Goal: Task Accomplishment & Management: Manage account settings

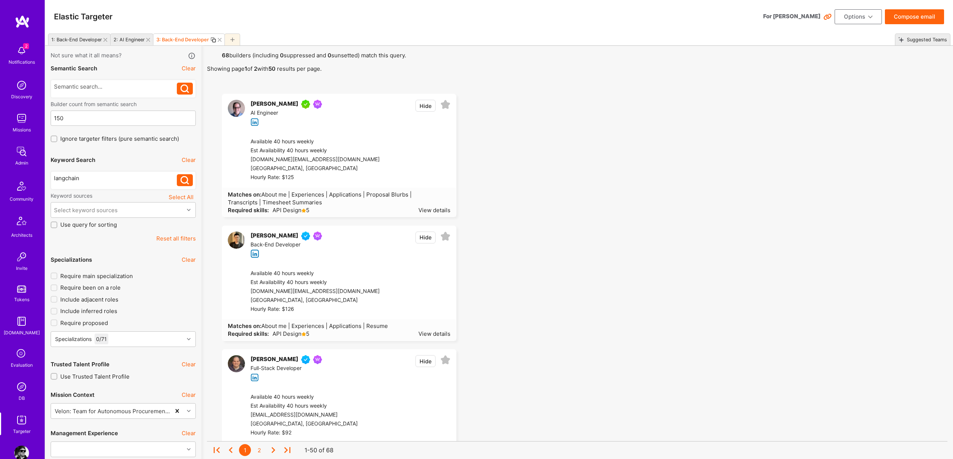
click at [921, 40] on div "Suggested Teams" at bounding box center [925, 39] width 43 height 11
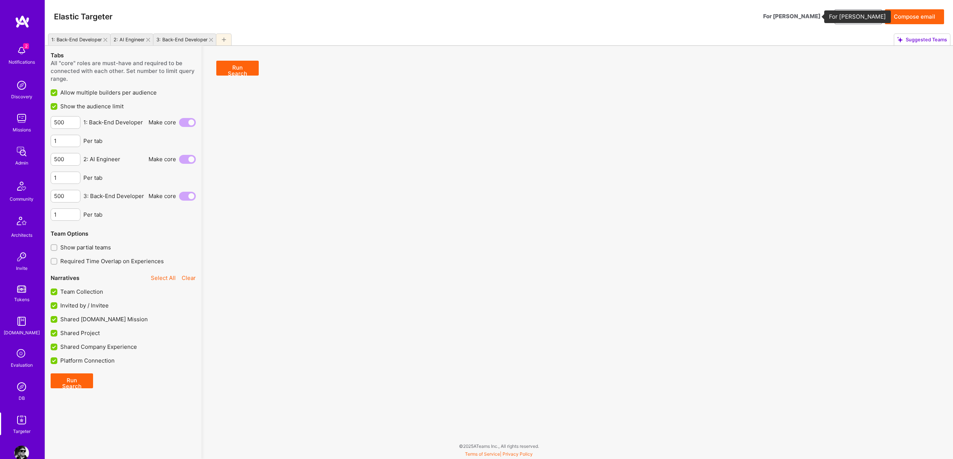
click at [811, 16] on div "For [PERSON_NAME]" at bounding box center [791, 16] width 57 height 8
click at [723, 32] on div "Elastic Targeter Options Compose email" at bounding box center [499, 17] width 908 height 34
click at [828, 20] on icon at bounding box center [827, 17] width 9 height 9
click at [828, 17] on icon at bounding box center [827, 17] width 9 height 9
click at [86, 37] on div "1: Back-End Developer" at bounding box center [76, 40] width 51 height 6
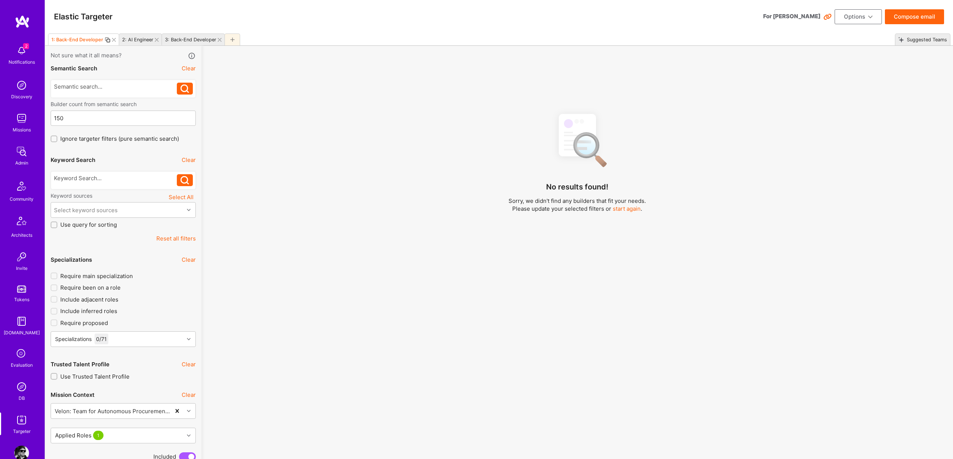
click at [875, 17] on button "Options" at bounding box center [858, 16] width 47 height 15
click at [838, 92] on button "Load Search" at bounding box center [848, 90] width 68 height 19
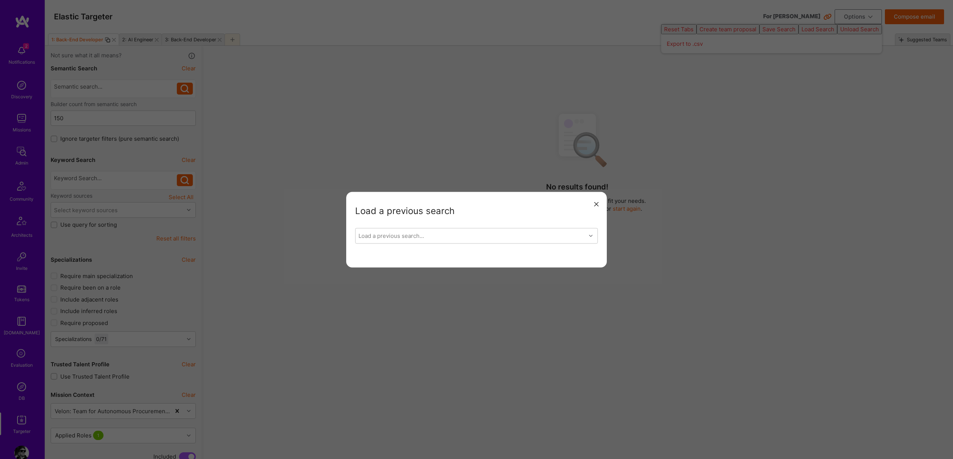
click at [550, 224] on div "Load a previous search Load a previous search..." at bounding box center [476, 230] width 261 height 76
click at [542, 238] on div "Load a previous search..." at bounding box center [471, 235] width 230 height 15
click at [598, 204] on icon "modal" at bounding box center [596, 204] width 4 height 4
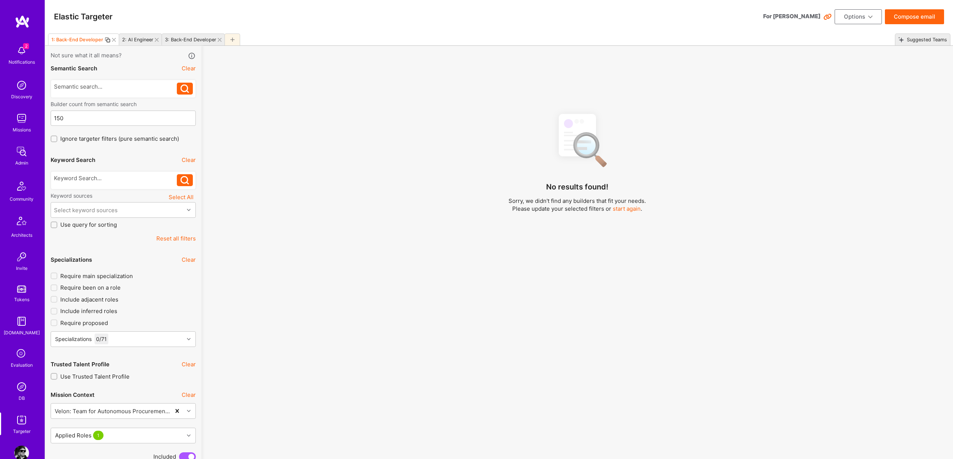
click at [868, 22] on button "Options" at bounding box center [858, 16] width 47 height 15
click at [727, 19] on div "Elastic Targeter For [PERSON_NAME] Options Compose email" at bounding box center [499, 17] width 908 height 34
click at [618, 242] on div "No results found! Sorry, we didn't find any builders that fit your needs. Pleas…" at bounding box center [577, 290] width 740 height 367
click at [191, 37] on div "3: Back-End Developer" at bounding box center [190, 40] width 51 height 6
type input "1"
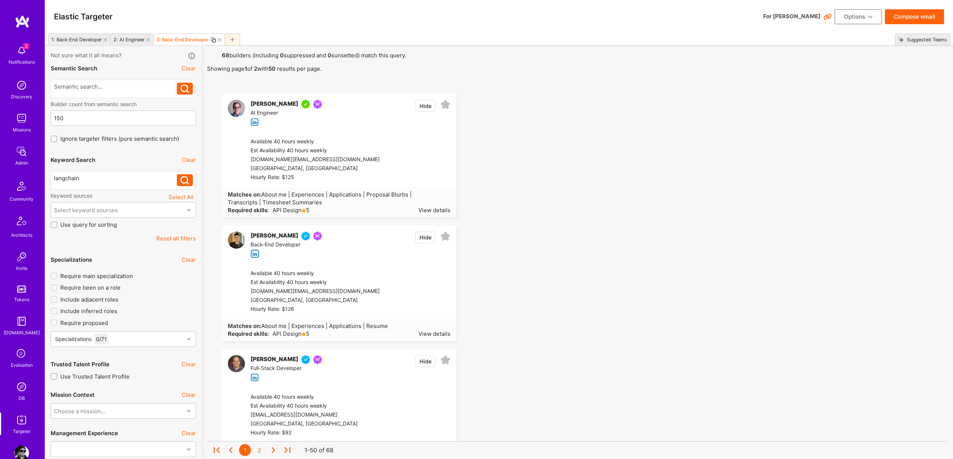
scroll to position [1, 0]
click at [444, 210] on div "View details" at bounding box center [434, 209] width 32 height 8
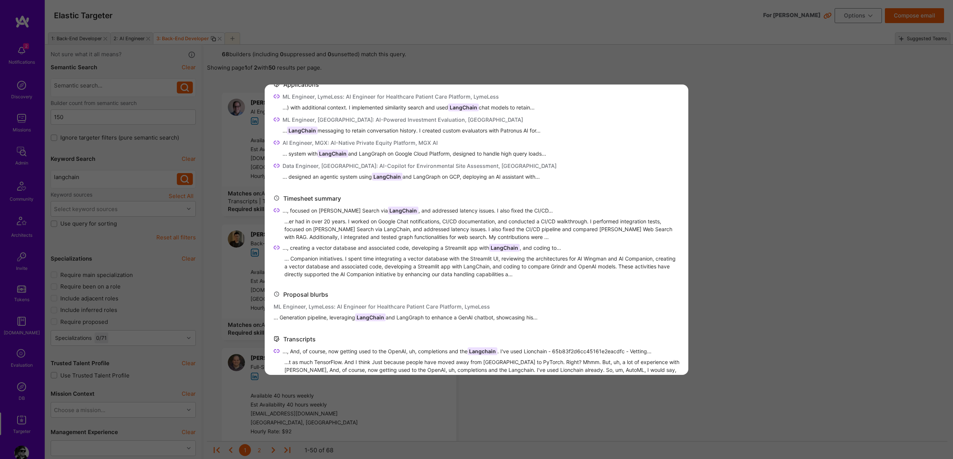
scroll to position [0, 0]
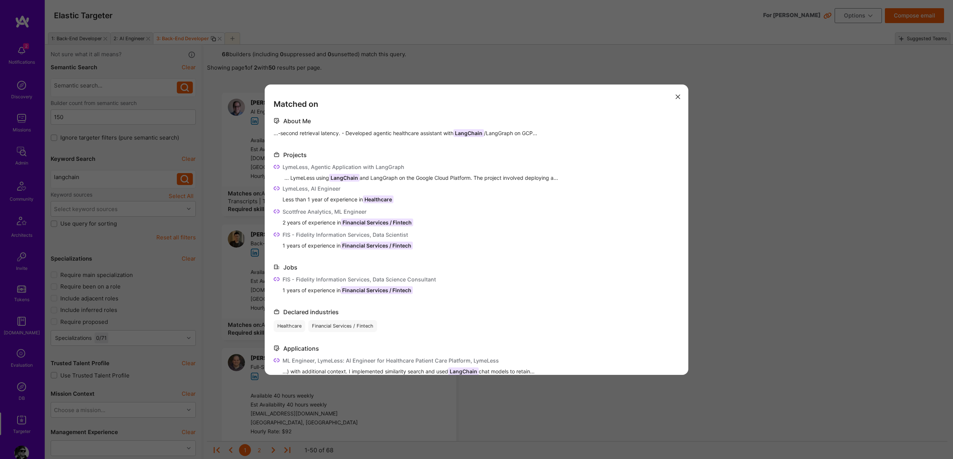
click at [697, 207] on div "Matched on About Me ...-second retrieval latency. - Developed agentic healthcar…" at bounding box center [476, 229] width 953 height 459
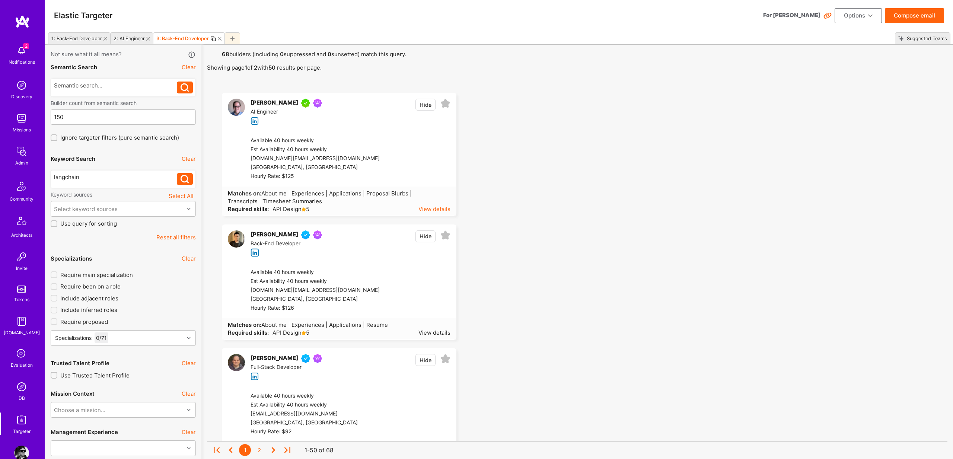
click at [438, 211] on div "View details" at bounding box center [434, 209] width 32 height 8
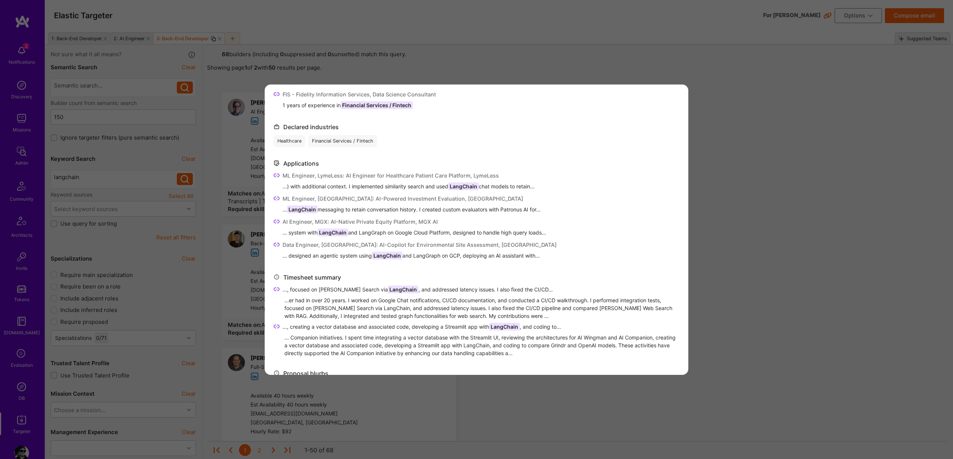
scroll to position [194, 0]
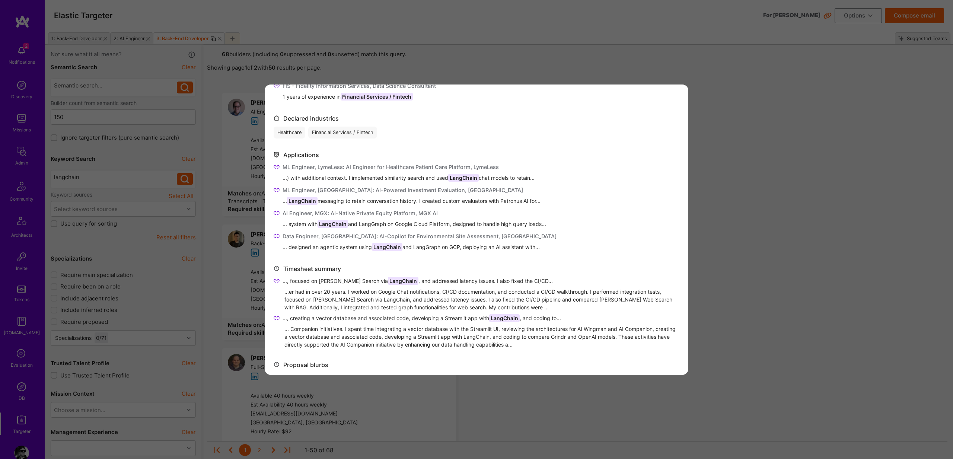
click at [275, 280] on icon "modal" at bounding box center [277, 281] width 6 height 6
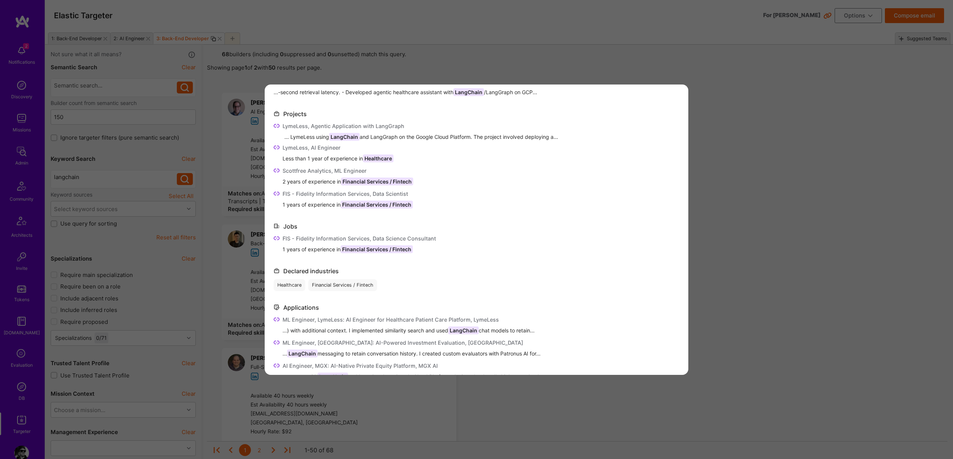
scroll to position [0, 0]
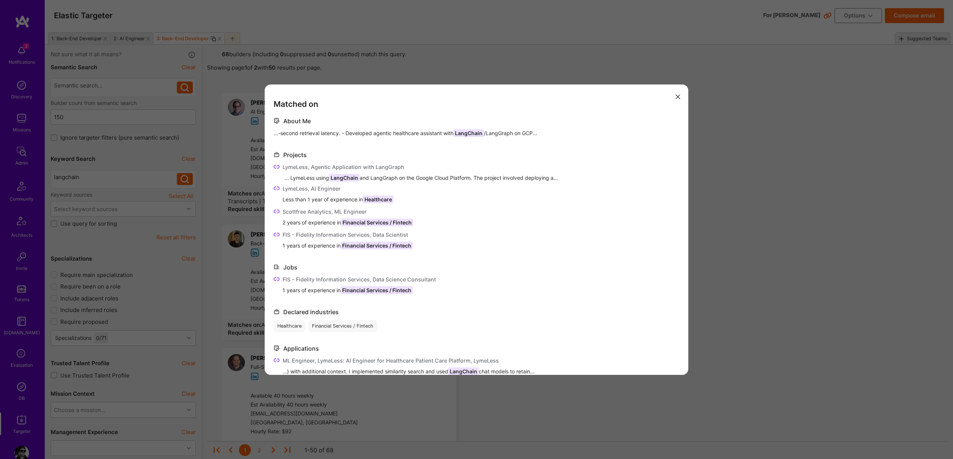
click at [279, 236] on icon "modal" at bounding box center [277, 235] width 6 height 6
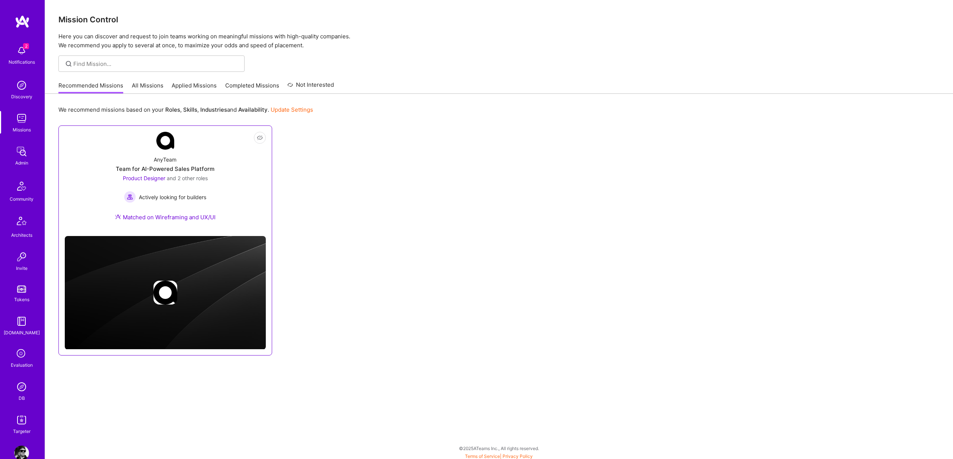
click at [150, 166] on div "Team for AI-Powered Sales Platform" at bounding box center [165, 169] width 99 height 8
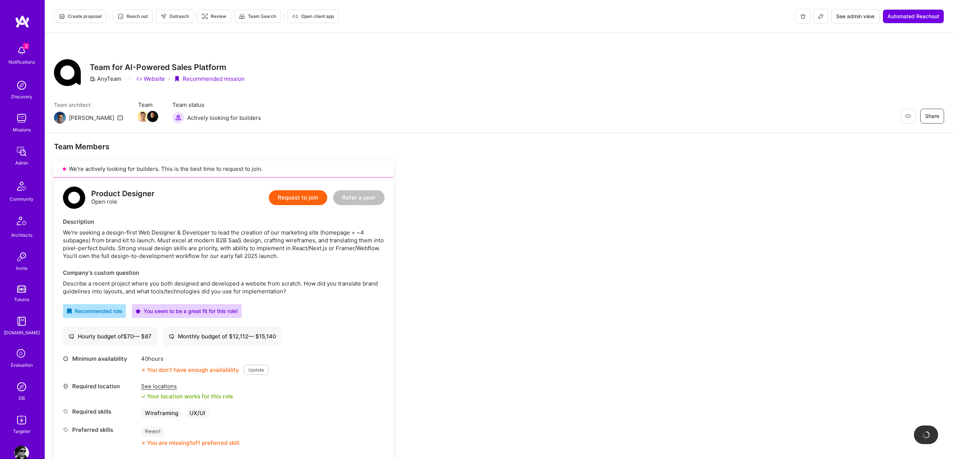
click at [308, 200] on button "Request to join" at bounding box center [298, 197] width 58 height 15
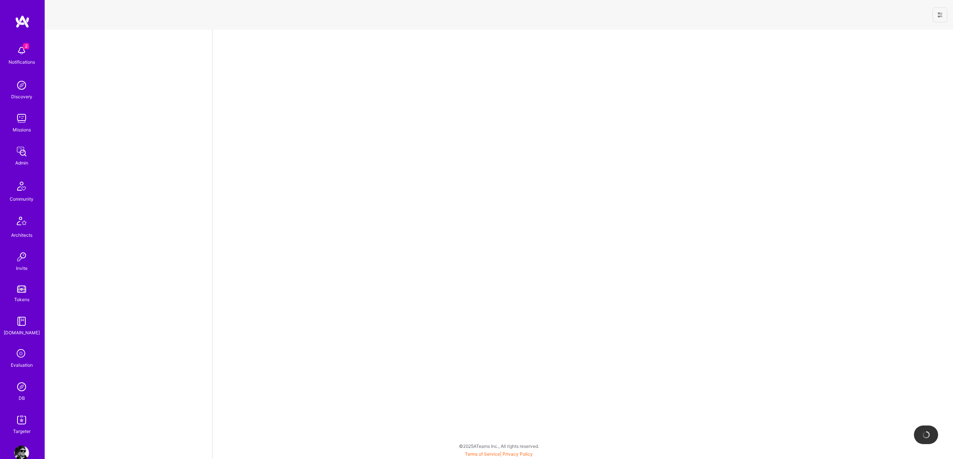
select select "US"
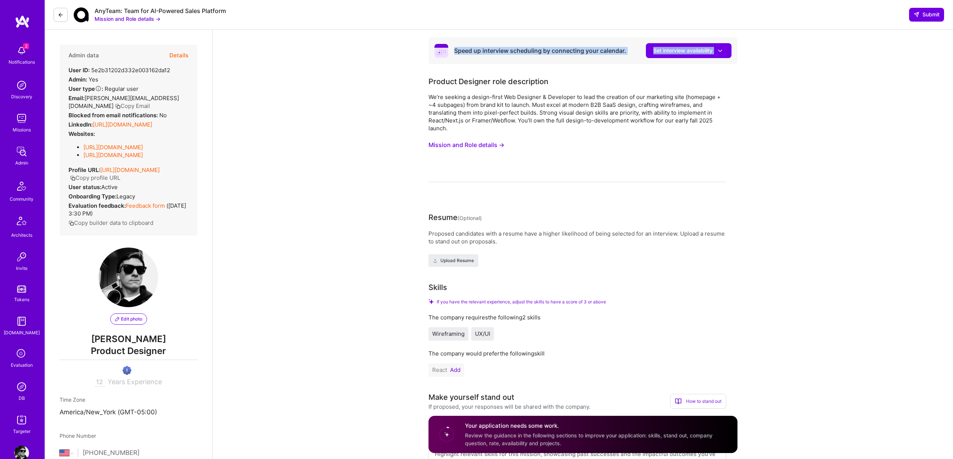
drag, startPoint x: 413, startPoint y: 32, endPoint x: 791, endPoint y: 72, distance: 379.9
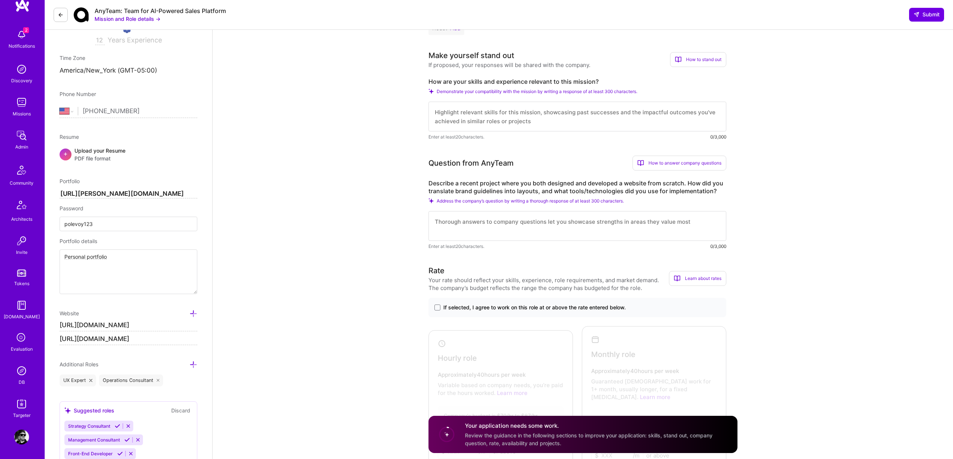
scroll to position [346, 0]
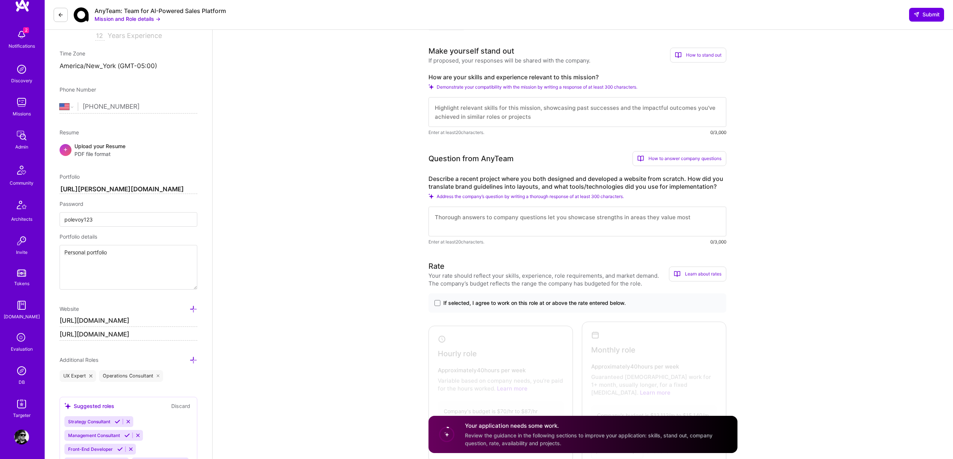
click at [19, 436] on img at bounding box center [21, 437] width 15 height 15
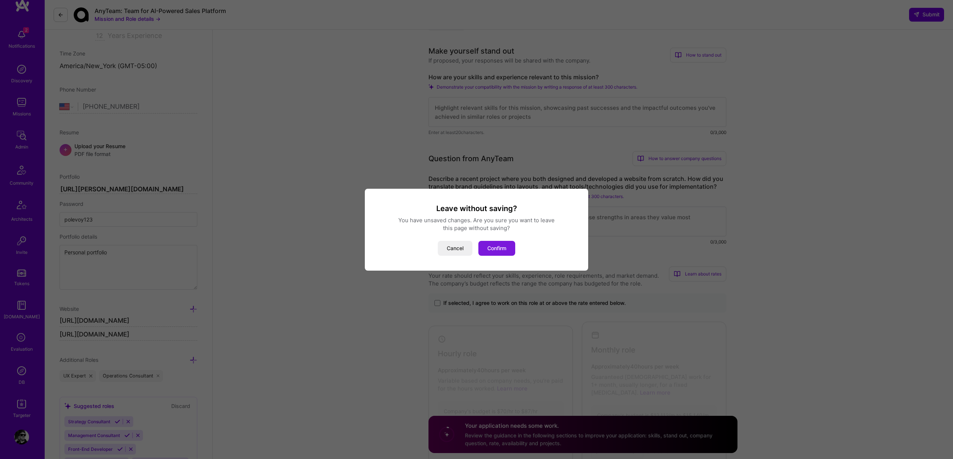
click at [503, 249] on button "Confirm" at bounding box center [496, 248] width 37 height 15
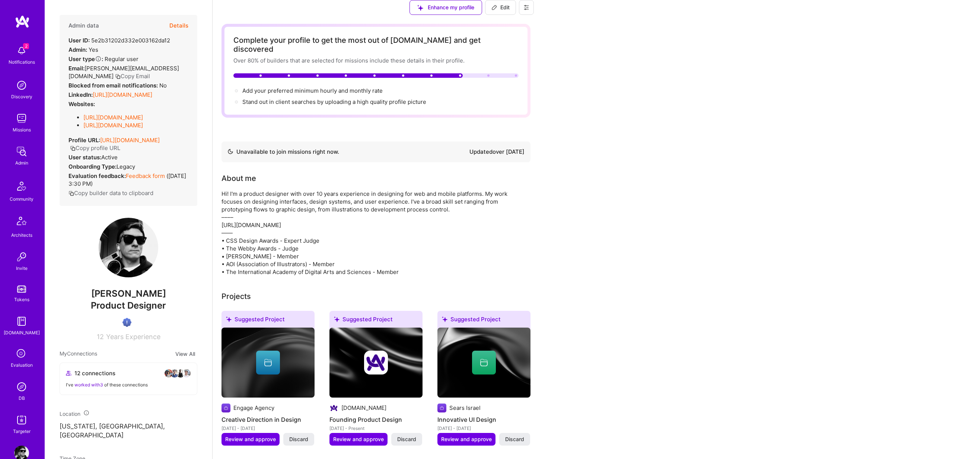
click at [529, 10] on icon at bounding box center [526, 7] width 4 height 4
click at [534, 67] on button "Settings" at bounding box center [499, 62] width 69 height 19
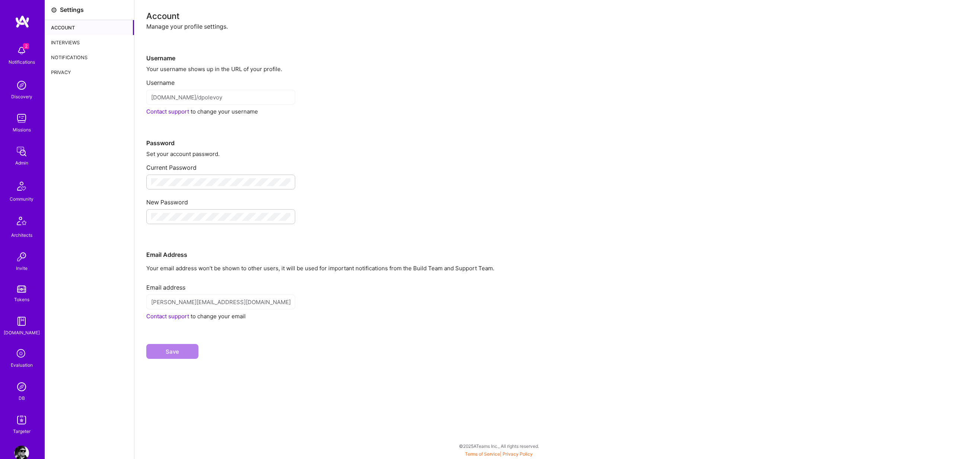
click at [64, 47] on div "Interviews" at bounding box center [89, 42] width 89 height 15
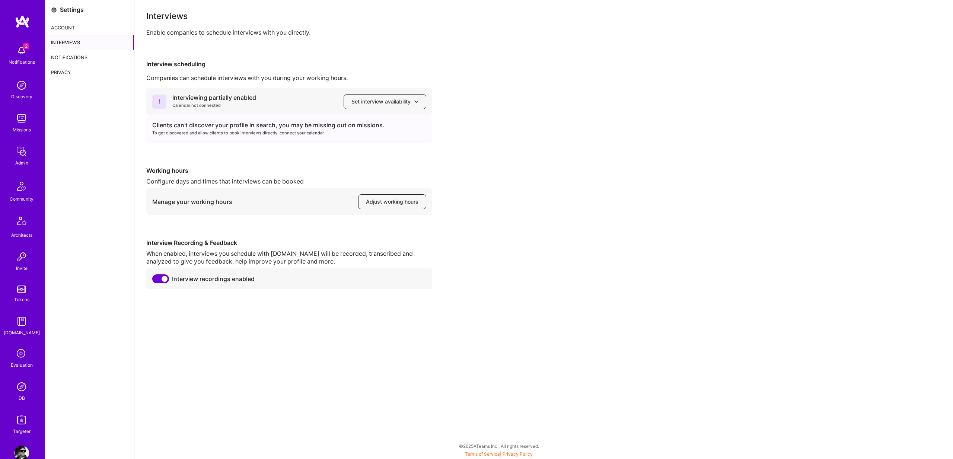
click at [377, 204] on span "Adjust working hours" at bounding box center [392, 201] width 52 height 7
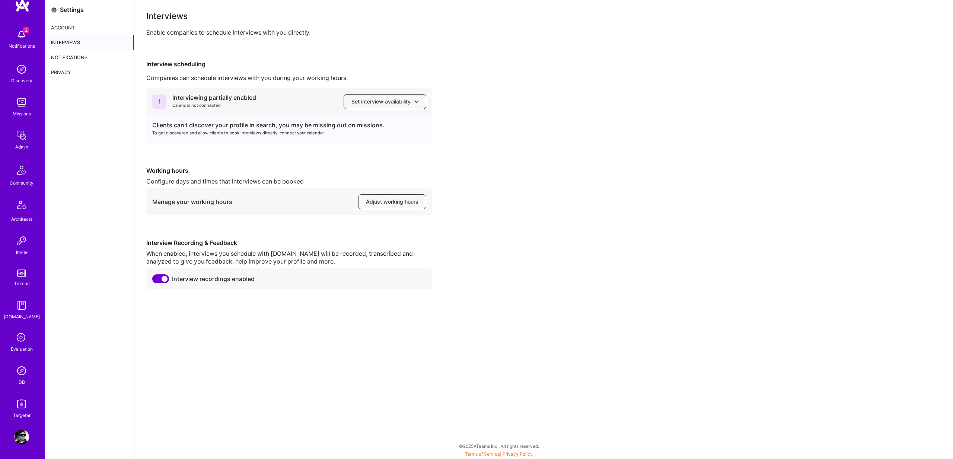
click at [22, 373] on img at bounding box center [21, 370] width 15 height 15
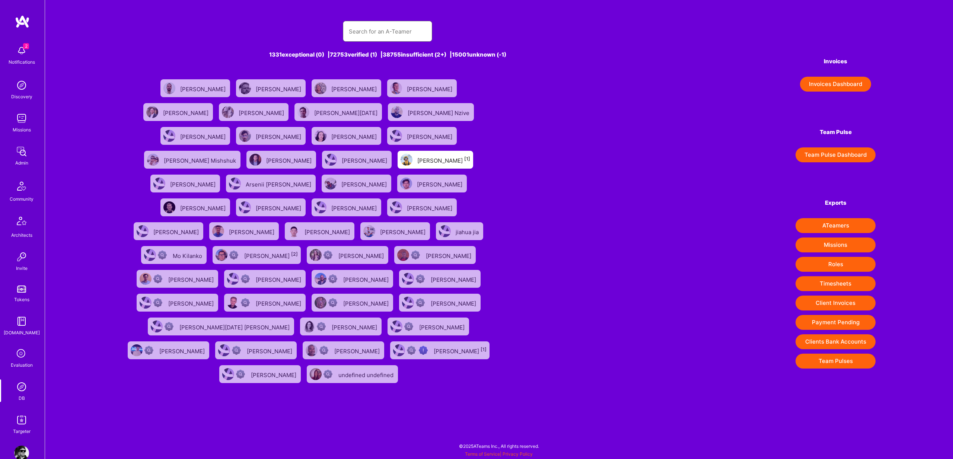
click at [398, 32] on input "text" at bounding box center [387, 31] width 77 height 19
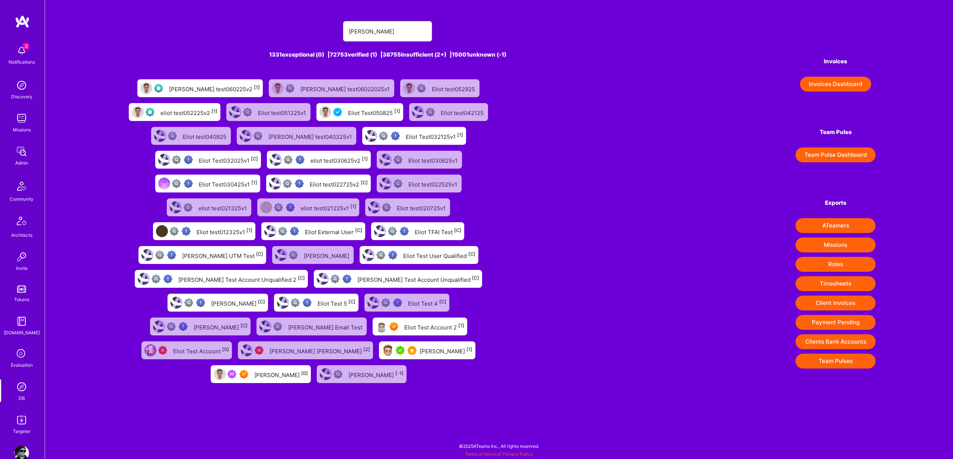
type input "Eliot"
click at [284, 373] on div "Eliot Raymond [0]" at bounding box center [281, 374] width 54 height 10
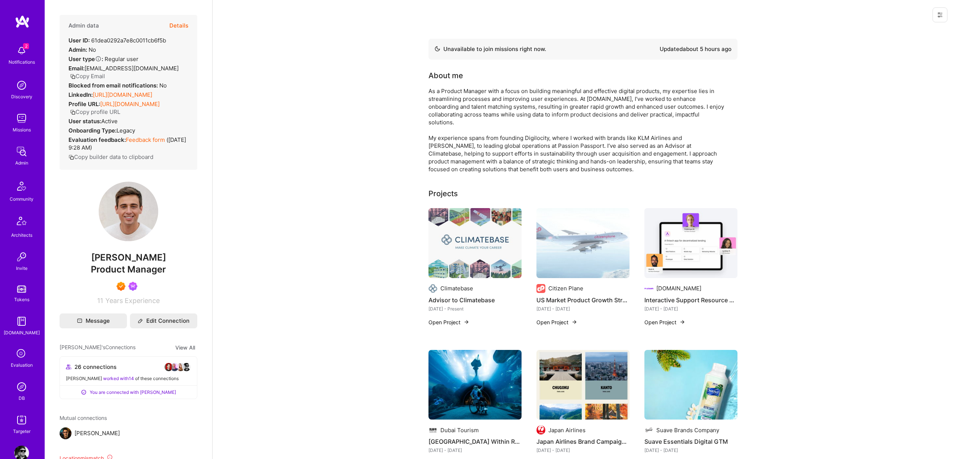
click at [939, 17] on icon at bounding box center [940, 15] width 4 height 4
click at [906, 31] on button "Login as Eliot" at bounding box center [908, 31] width 79 height 19
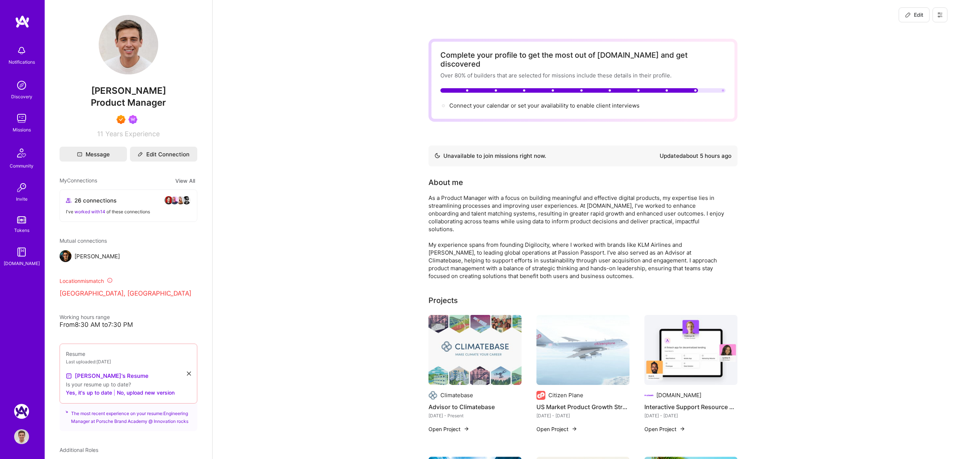
click at [946, 17] on button at bounding box center [940, 14] width 15 height 15
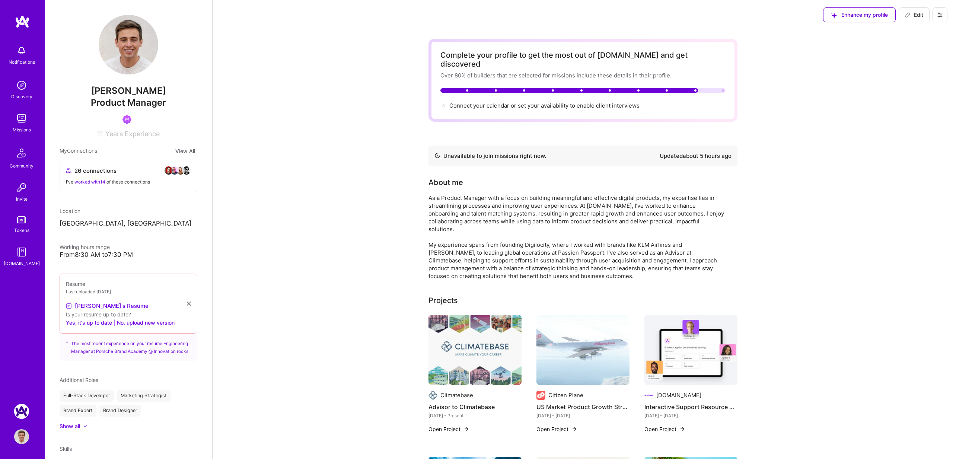
click at [937, 18] on button at bounding box center [940, 14] width 15 height 15
